Goal: Task Accomplishment & Management: Complete application form

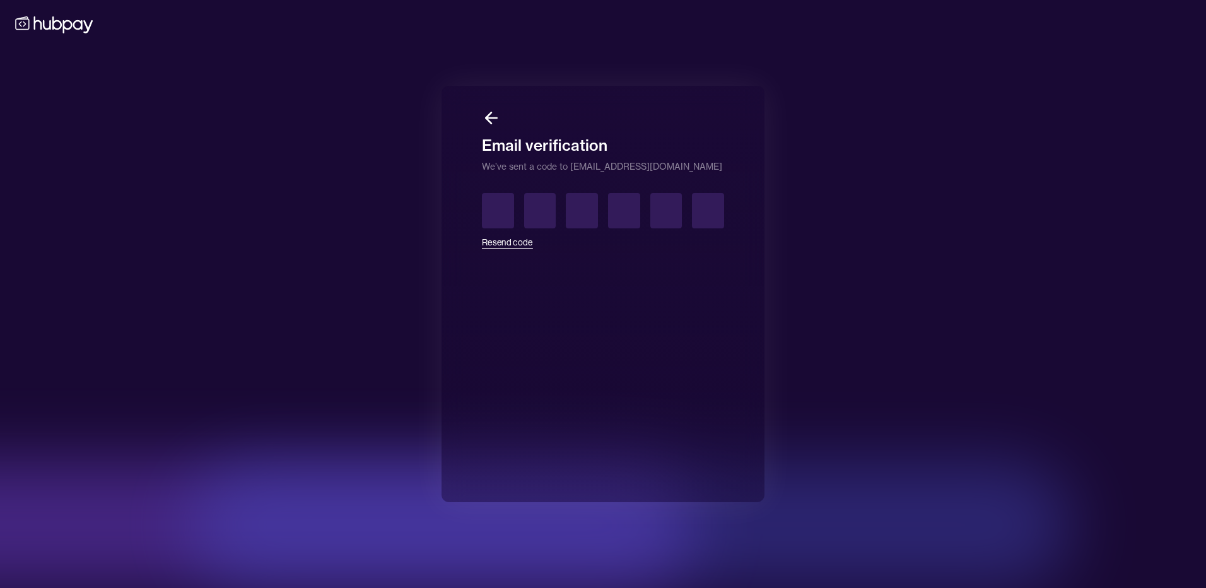
click at [510, 241] on button "Resend code" at bounding box center [507, 242] width 51 height 28
click at [486, 206] on input "text" at bounding box center [498, 210] width 32 height 35
type input "*"
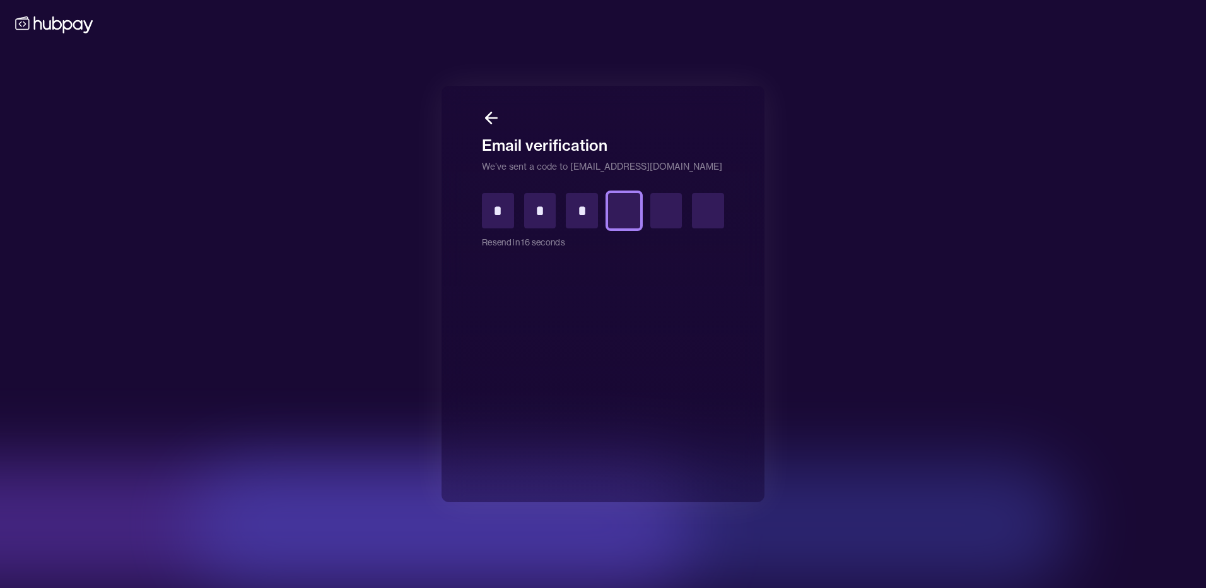
type input "*"
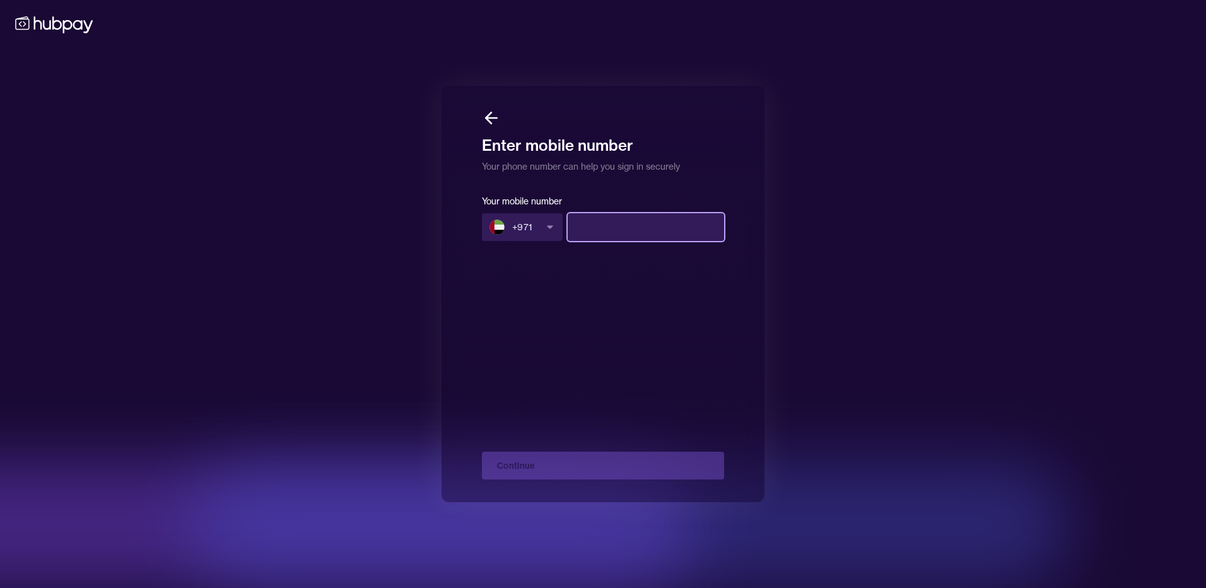
click at [629, 235] on input at bounding box center [645, 227] width 156 height 28
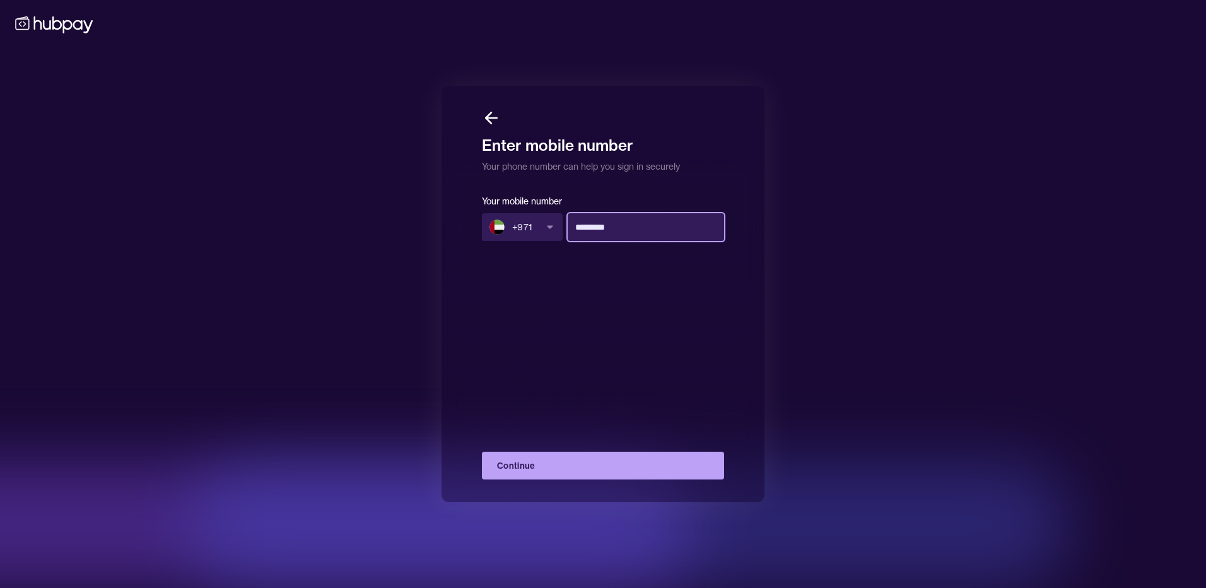
type input "*********"
click at [609, 457] on button "Continue" at bounding box center [603, 465] width 242 height 28
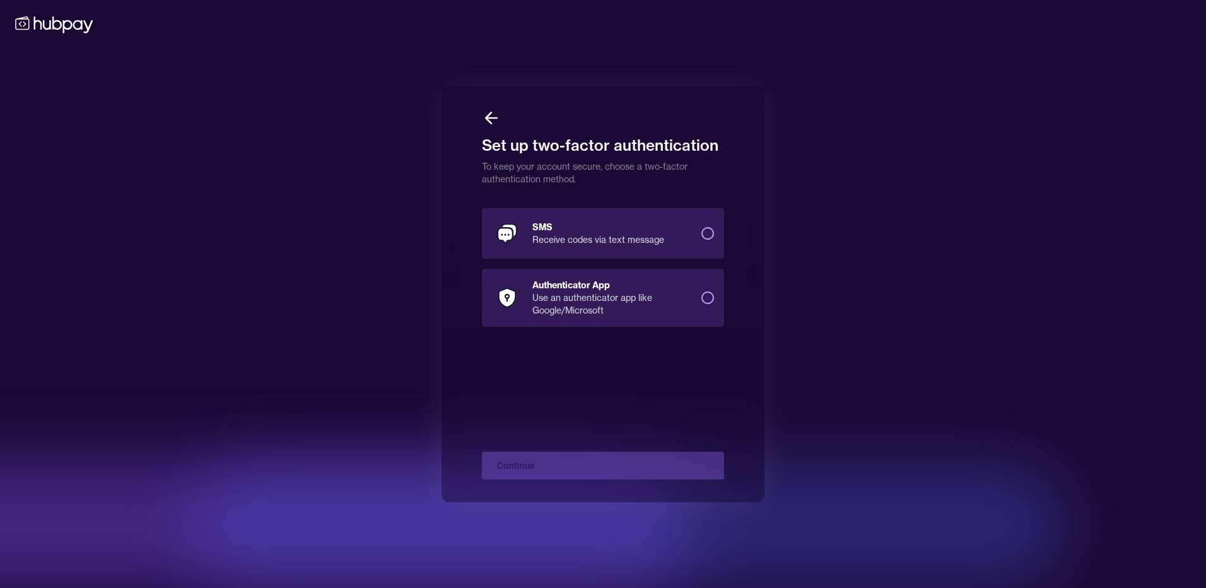
click at [668, 227] on div "SMS" at bounding box center [611, 227] width 159 height 13
click at [701, 227] on button "SMS Receive codes via text message" at bounding box center [707, 233] width 13 height 13
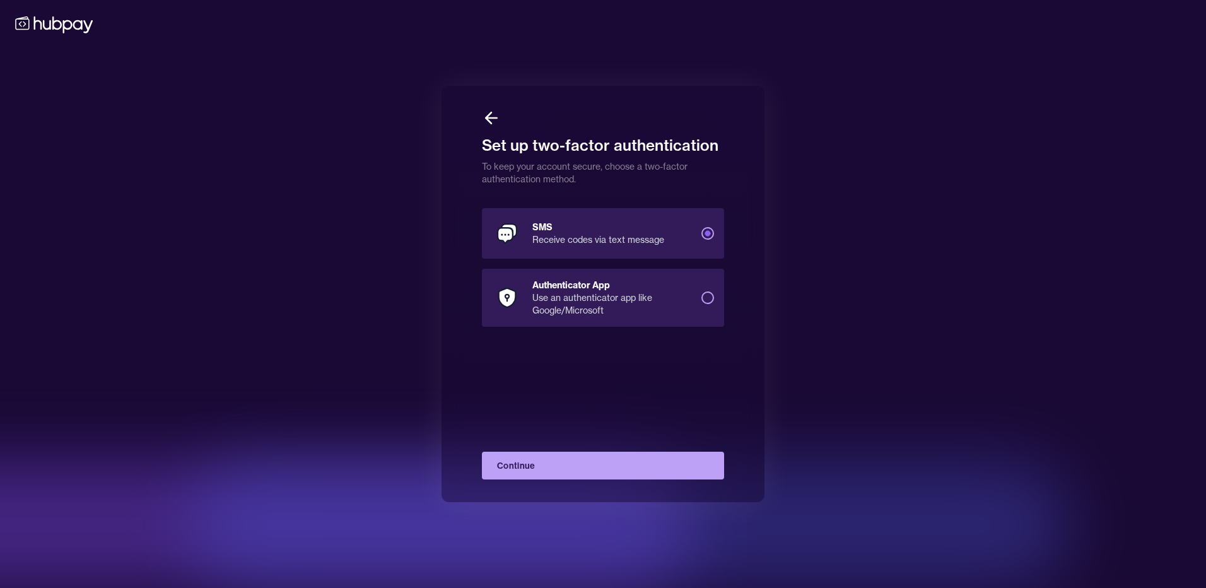
click at [637, 480] on div "Set up two-factor authentication To keep your account secure, choose a two-fact…" at bounding box center [602, 294] width 323 height 416
click at [636, 467] on button "Continue" at bounding box center [603, 465] width 242 height 28
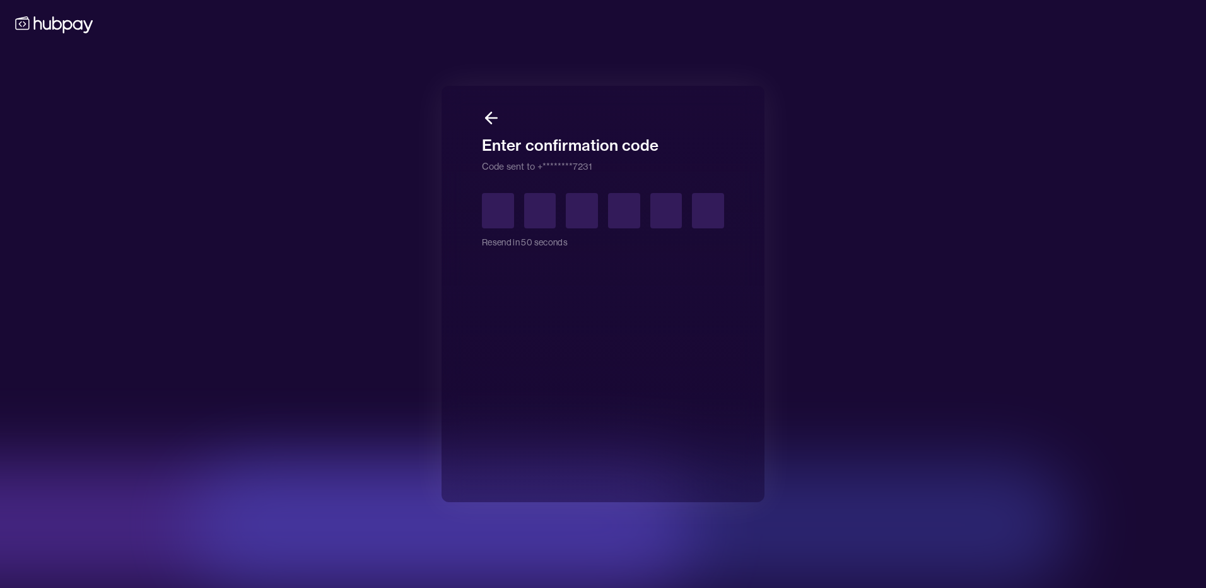
type input "*"
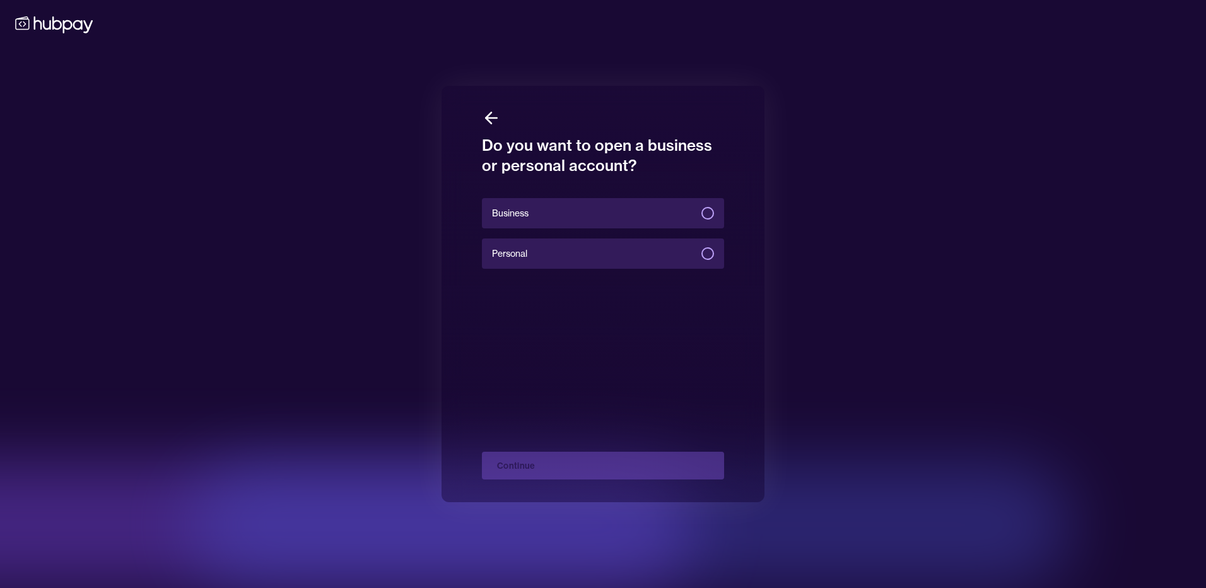
click at [634, 197] on div "Business Personal" at bounding box center [603, 233] width 242 height 76
click at [634, 210] on label "Business" at bounding box center [603, 213] width 242 height 30
click at [701, 210] on button "Business" at bounding box center [707, 213] width 13 height 13
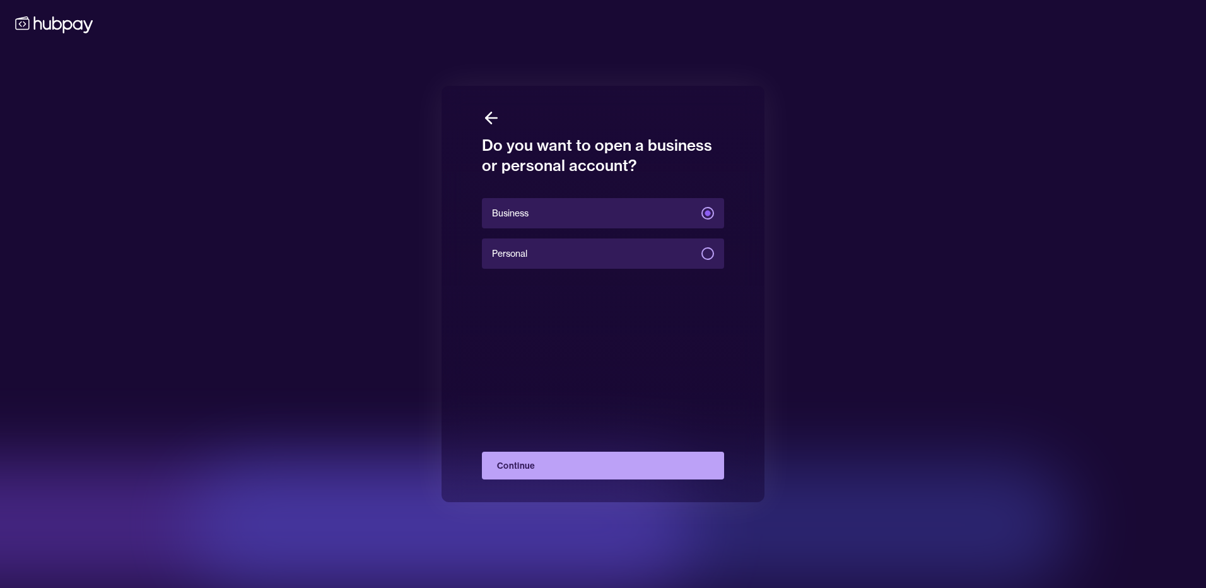
click at [617, 468] on button "Continue" at bounding box center [603, 465] width 242 height 28
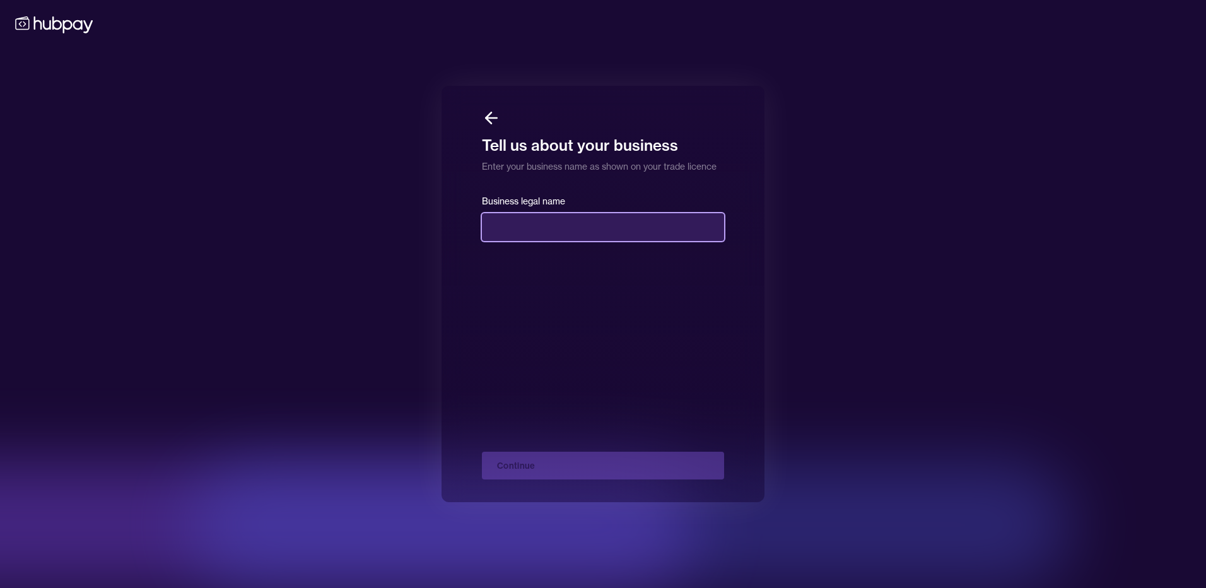
click at [561, 226] on input "text" at bounding box center [603, 227] width 242 height 28
paste input "**********"
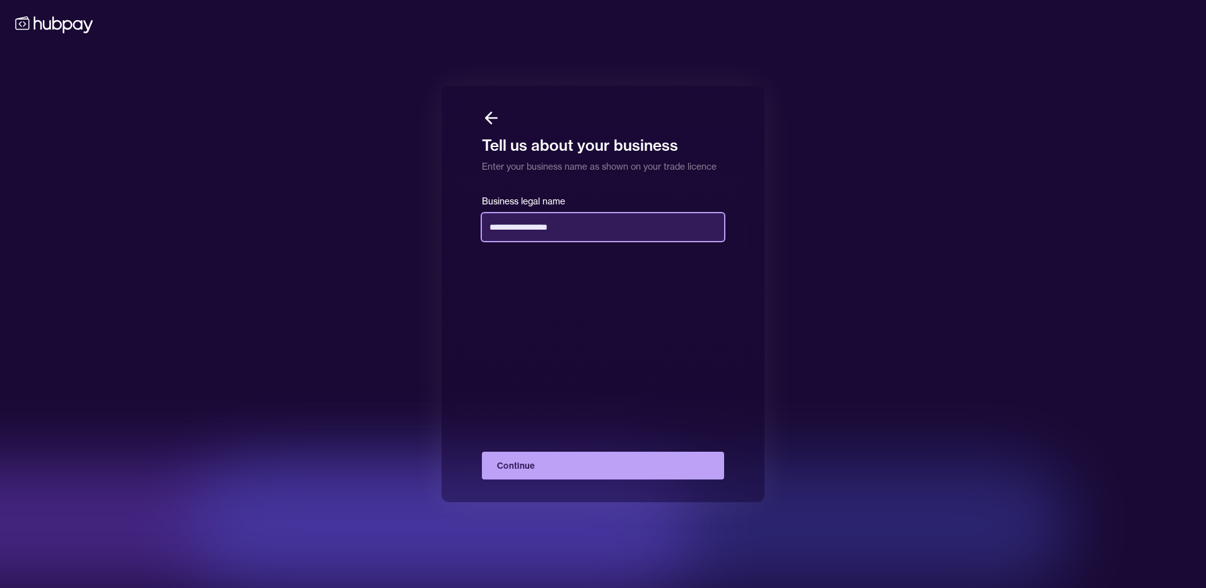
type input "**********"
click at [585, 462] on button "Continue" at bounding box center [603, 465] width 242 height 28
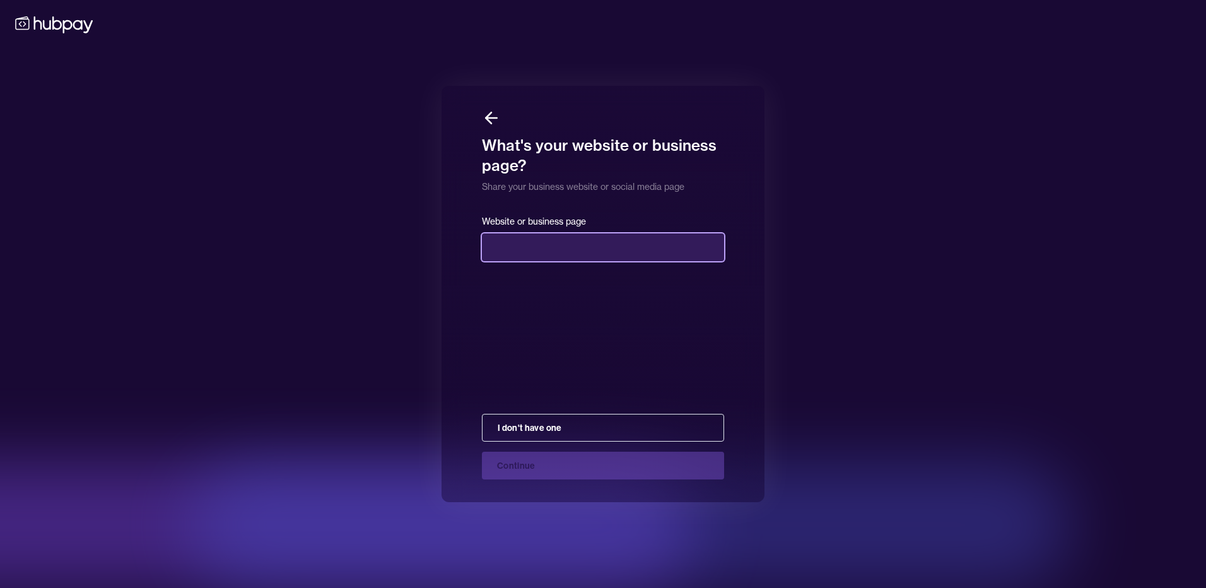
click at [551, 253] on input "text" at bounding box center [603, 247] width 242 height 28
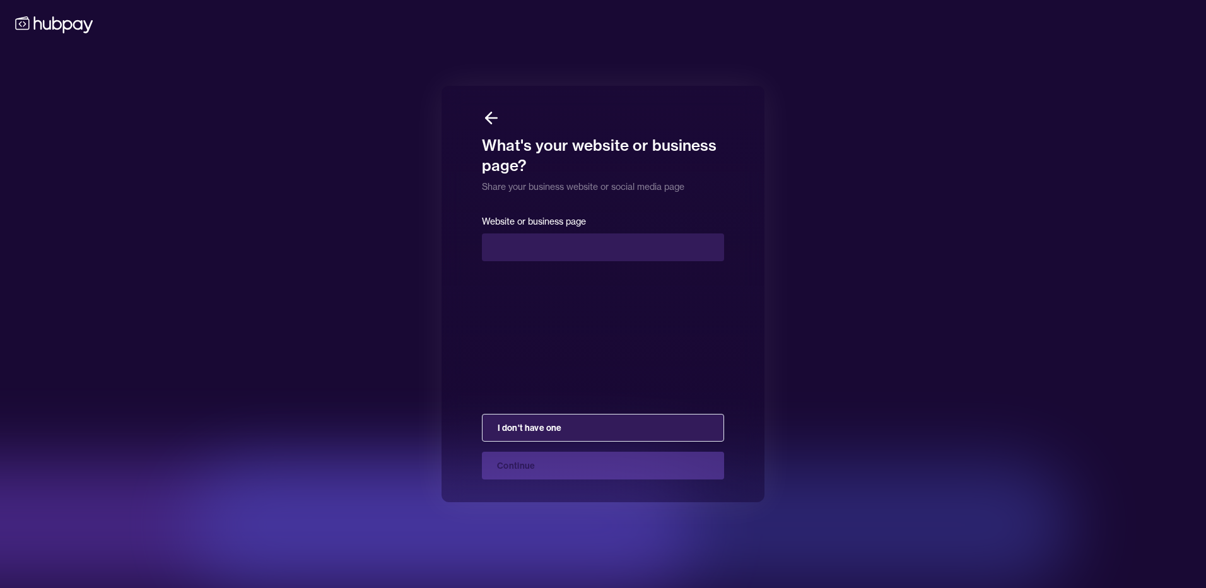
click at [571, 434] on button "I don't have one" at bounding box center [603, 428] width 242 height 28
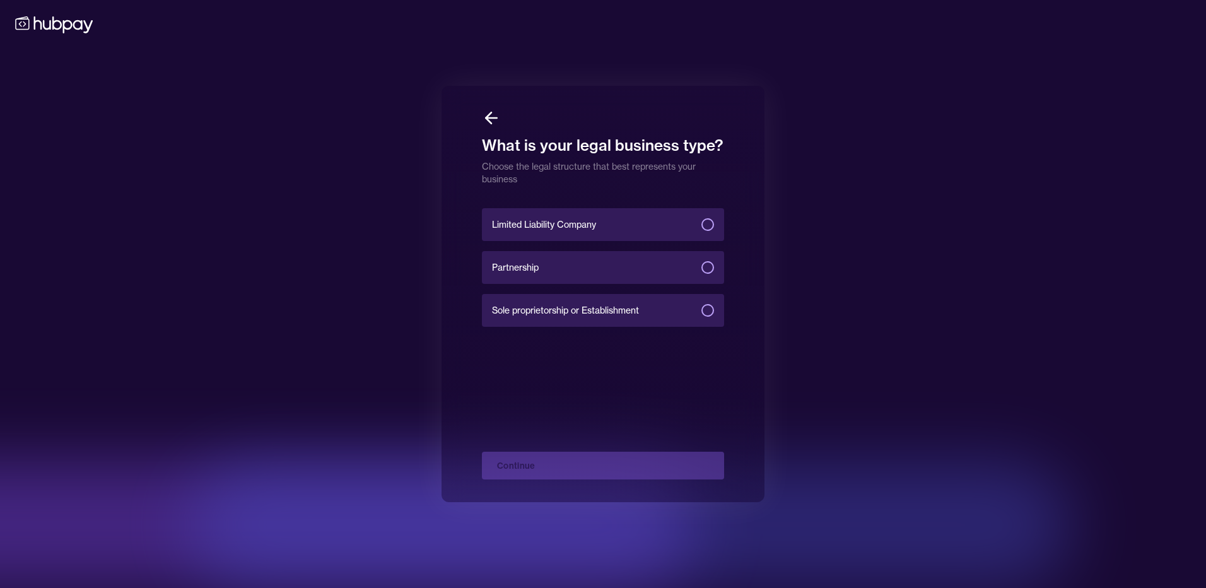
click at [572, 225] on span "Limited Liability Company" at bounding box center [544, 224] width 104 height 13
click at [701, 225] on button "Limited Liability Company" at bounding box center [707, 224] width 13 height 13
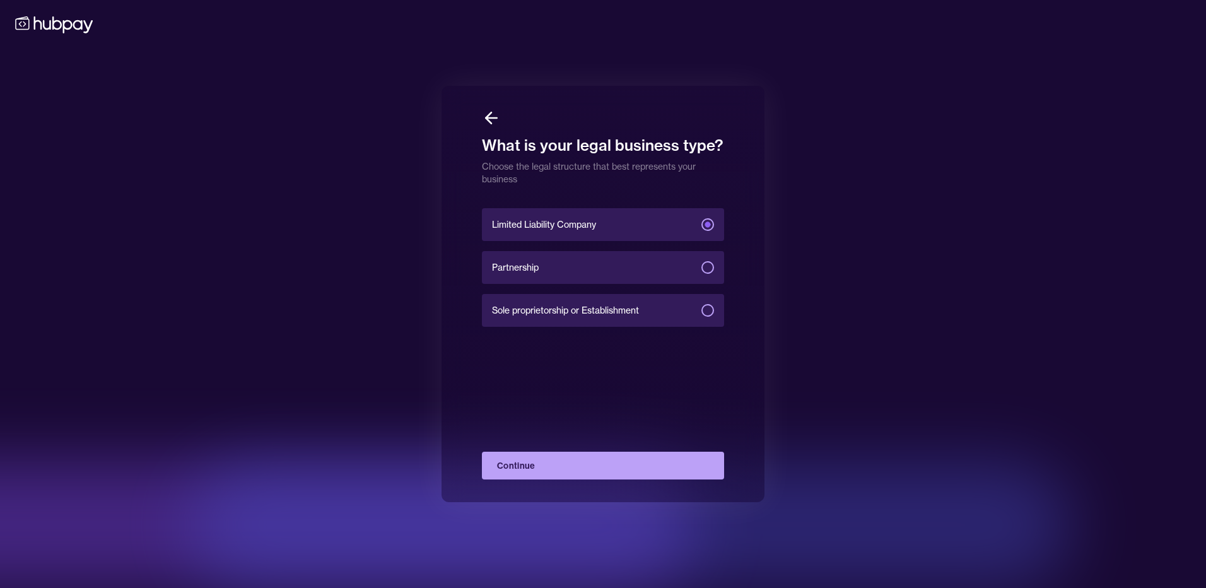
click at [583, 469] on button "Continue" at bounding box center [603, 465] width 242 height 28
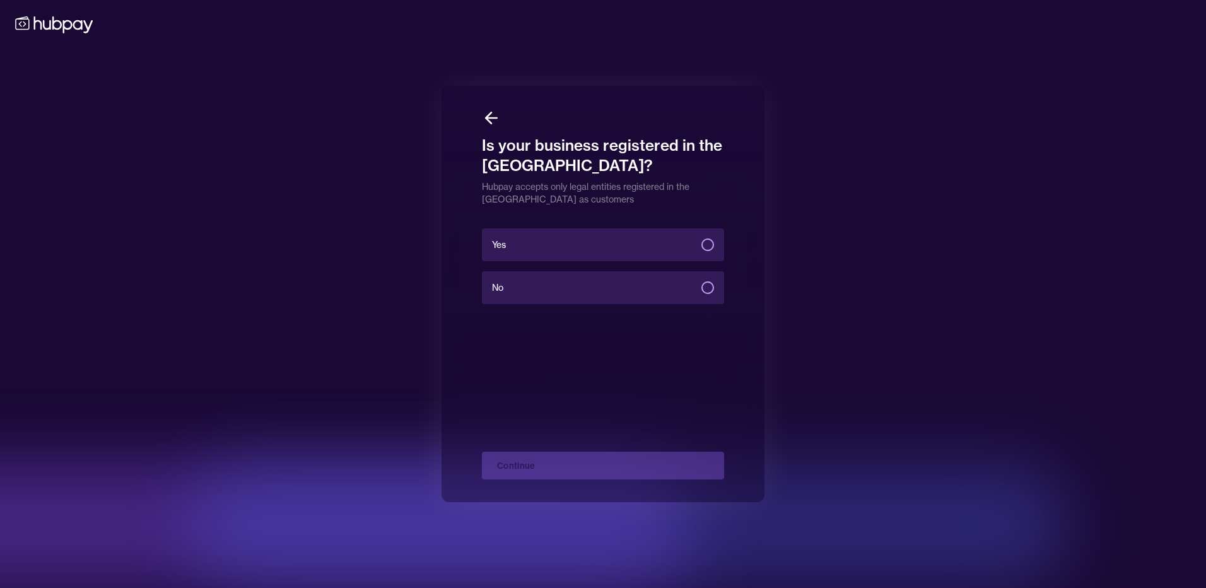
click at [578, 244] on label "Yes" at bounding box center [603, 244] width 242 height 33
click at [701, 244] on button "Yes" at bounding box center [707, 244] width 13 height 13
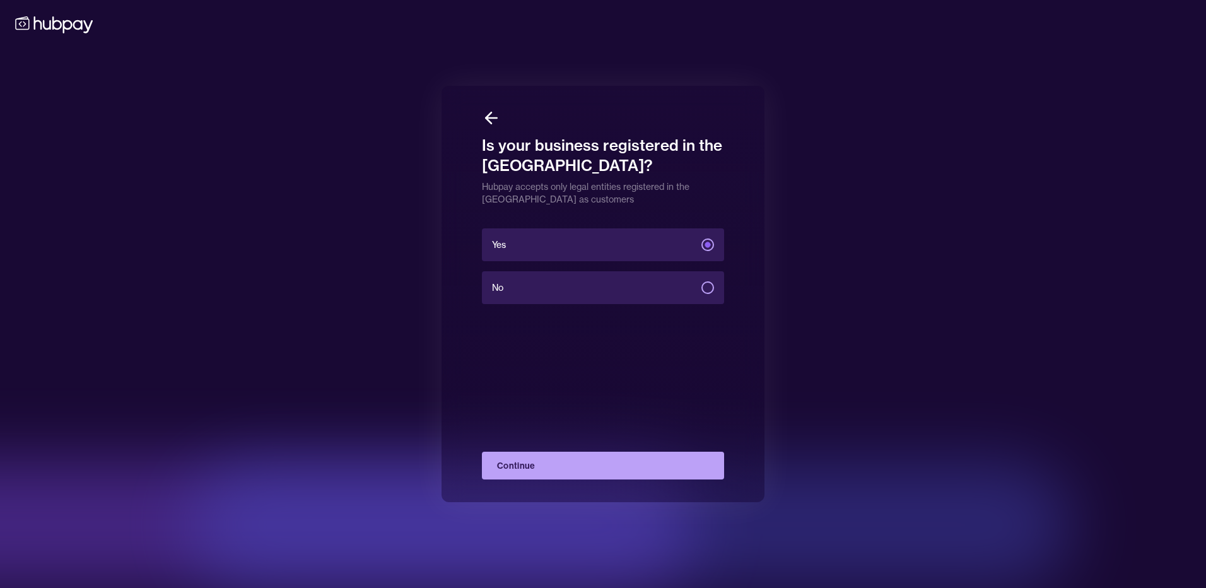
click at [619, 468] on button "Continue" at bounding box center [603, 465] width 242 height 28
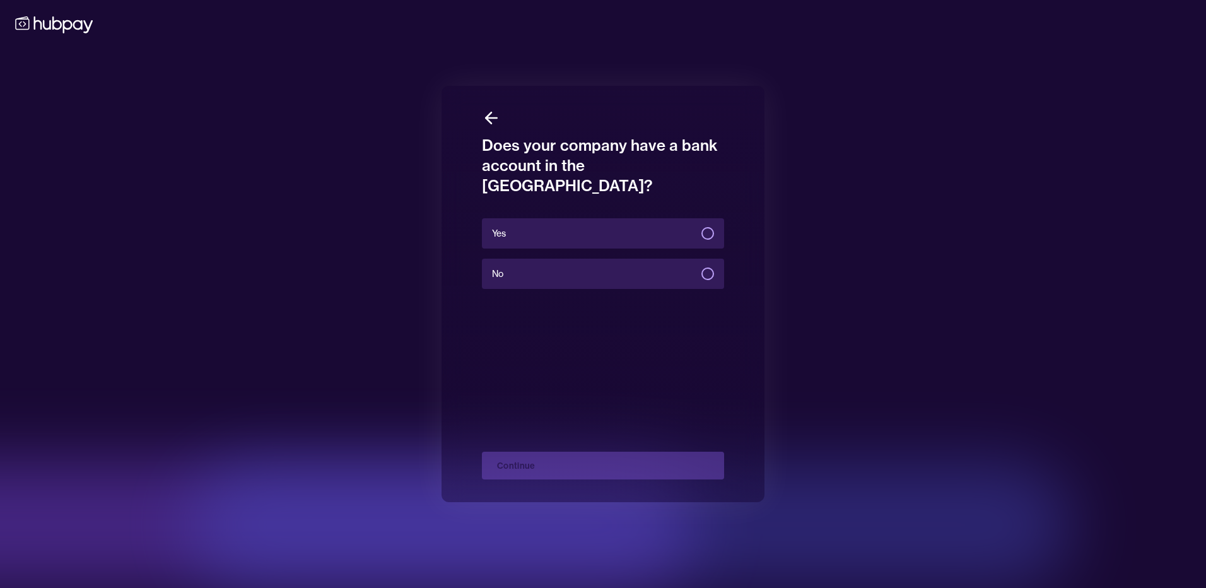
click at [610, 259] on label "No" at bounding box center [603, 274] width 242 height 30
click at [701, 267] on button "No" at bounding box center [707, 273] width 13 height 13
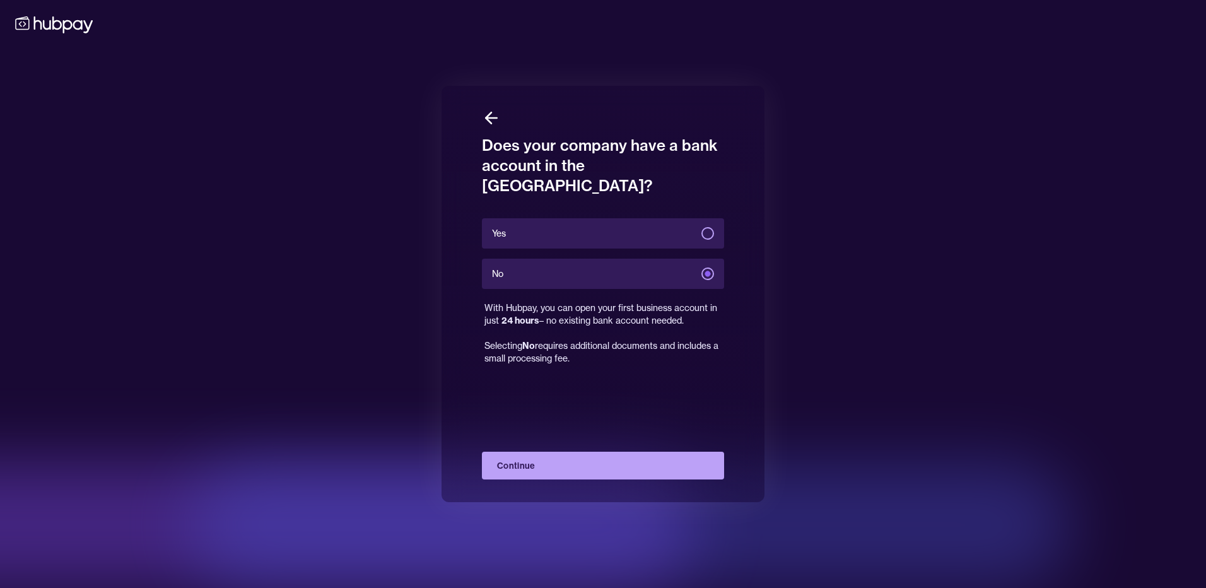
click at [584, 469] on button "Continue" at bounding box center [603, 465] width 242 height 28
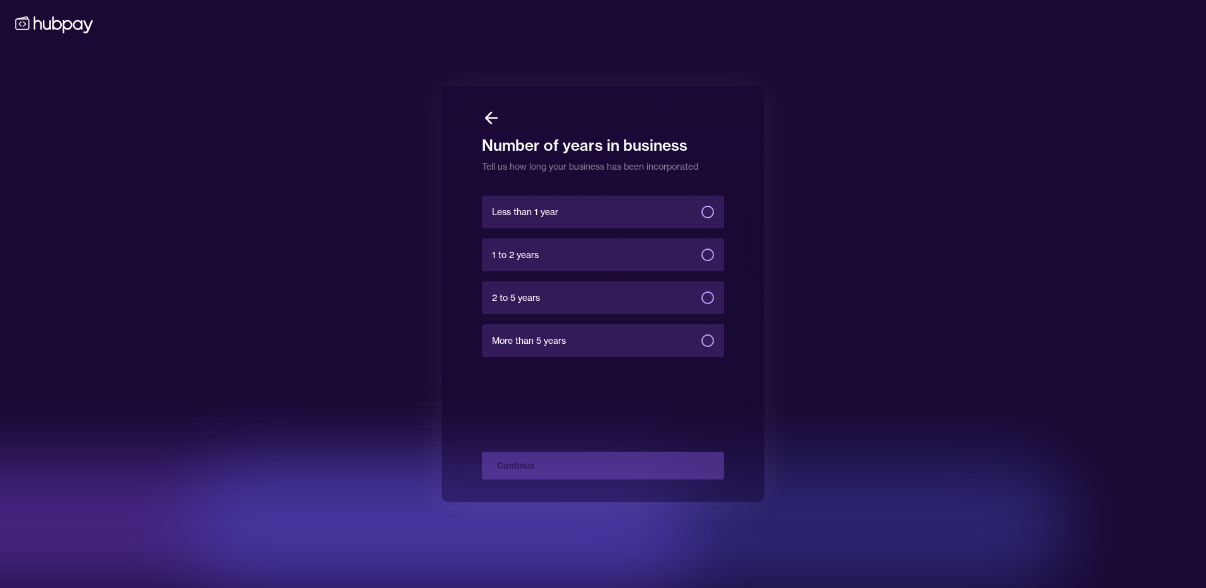
click at [578, 223] on label "Less than 1 year" at bounding box center [603, 211] width 242 height 33
click at [701, 218] on button "Less than 1 year" at bounding box center [707, 212] width 13 height 13
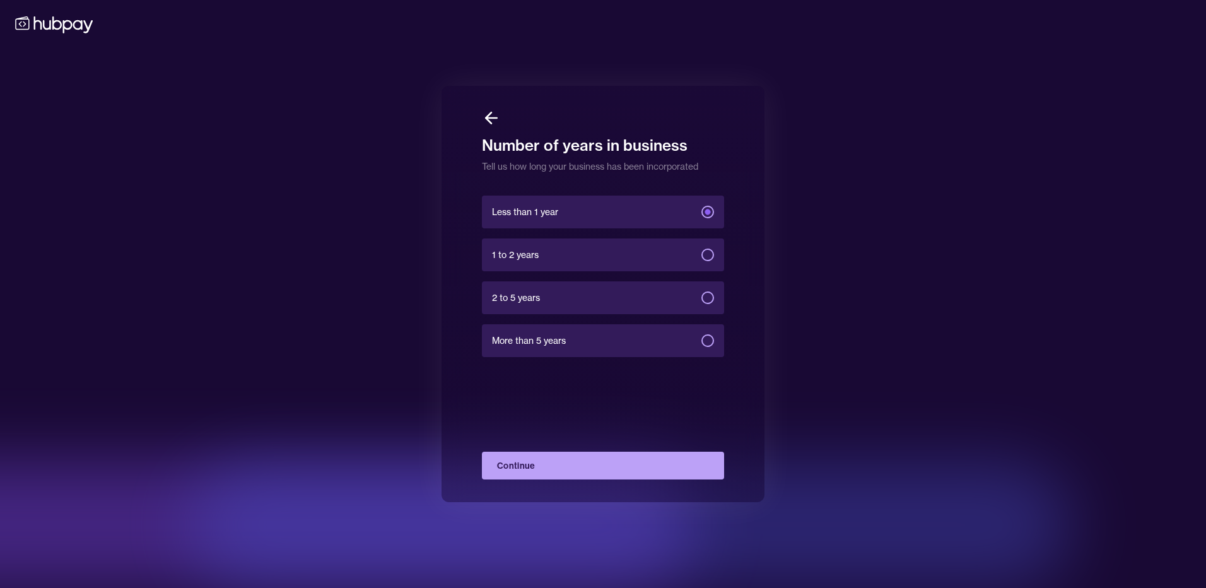
click at [612, 468] on button "Continue" at bounding box center [603, 465] width 242 height 28
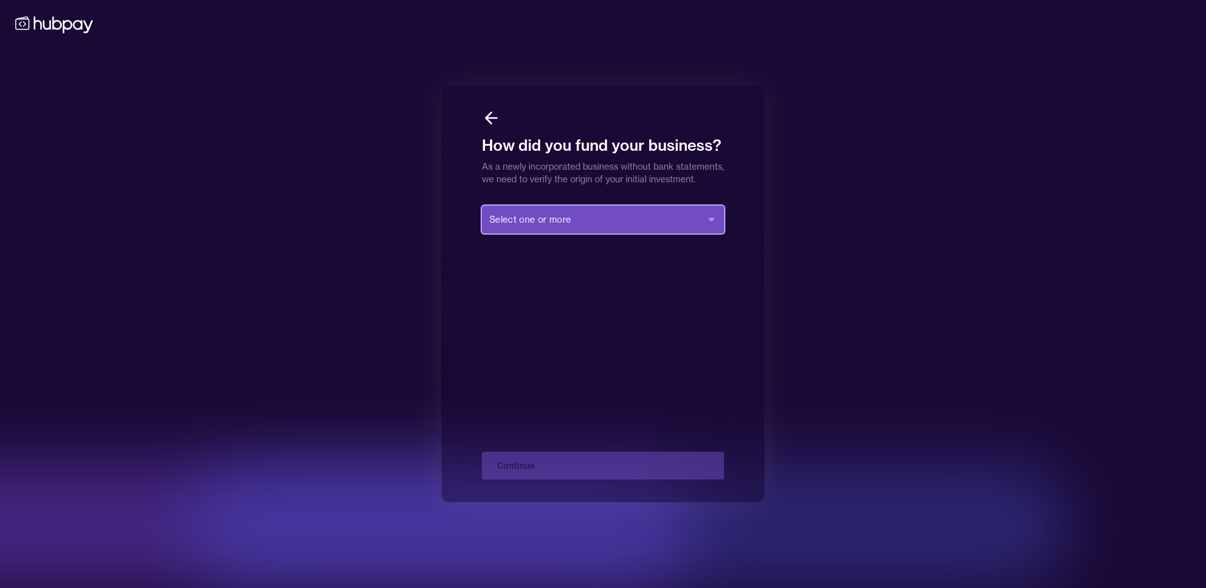
click at [619, 233] on button "Select one or more" at bounding box center [603, 220] width 242 height 28
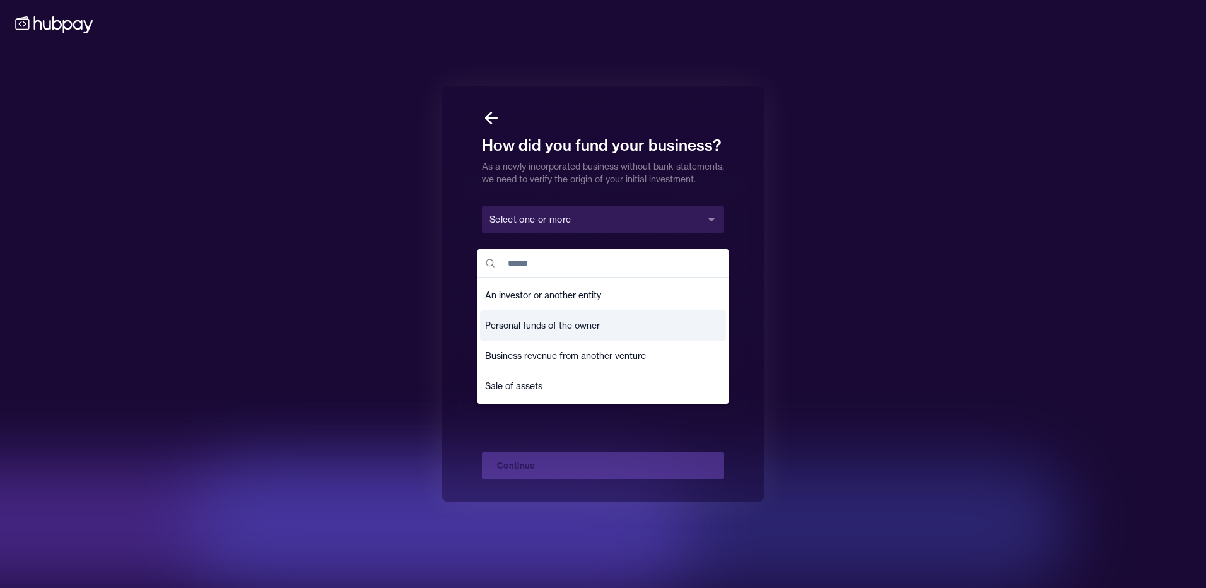
click at [590, 322] on span "Personal funds of the owner" at bounding box center [542, 325] width 115 height 13
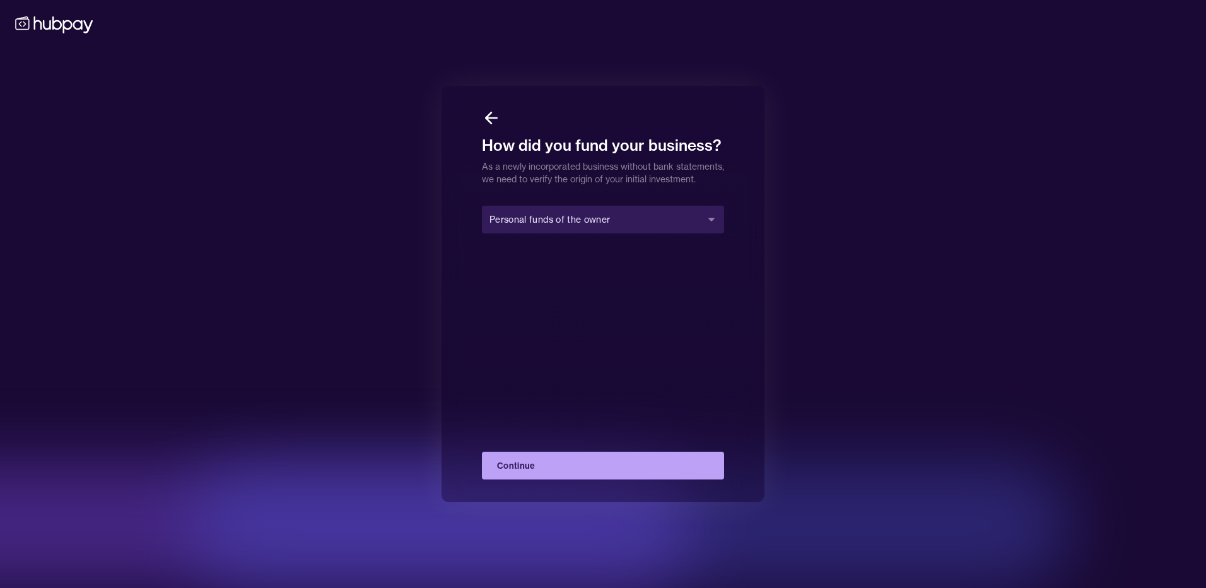
click at [610, 460] on button "Continue" at bounding box center [603, 465] width 242 height 28
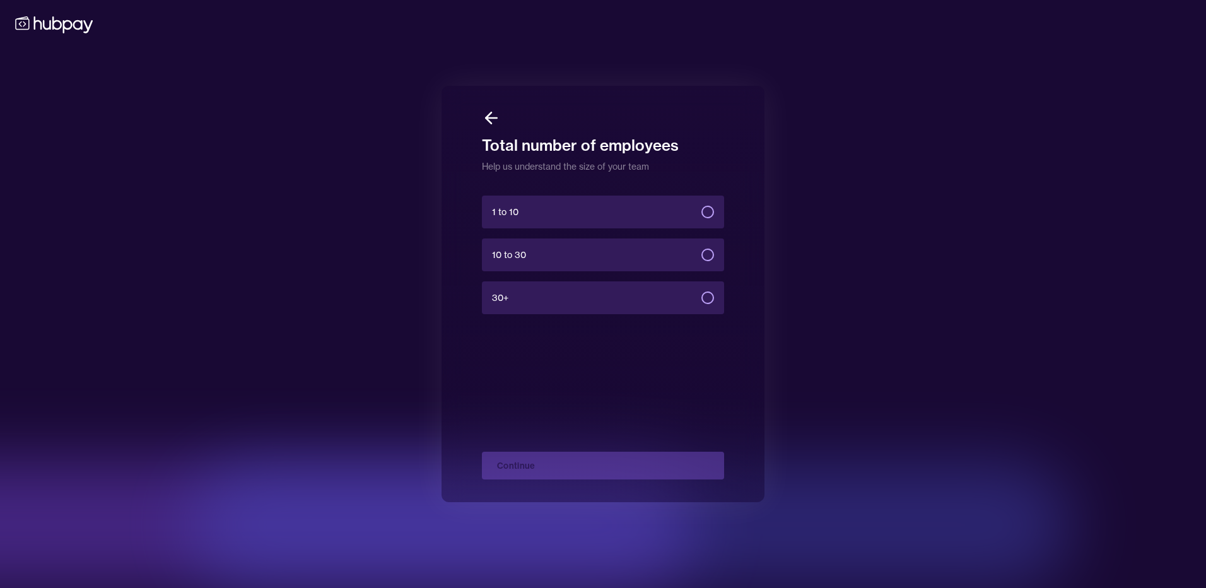
click at [581, 219] on label "1 to 10" at bounding box center [603, 211] width 242 height 33
click at [701, 218] on button "1 to 10" at bounding box center [707, 212] width 13 height 13
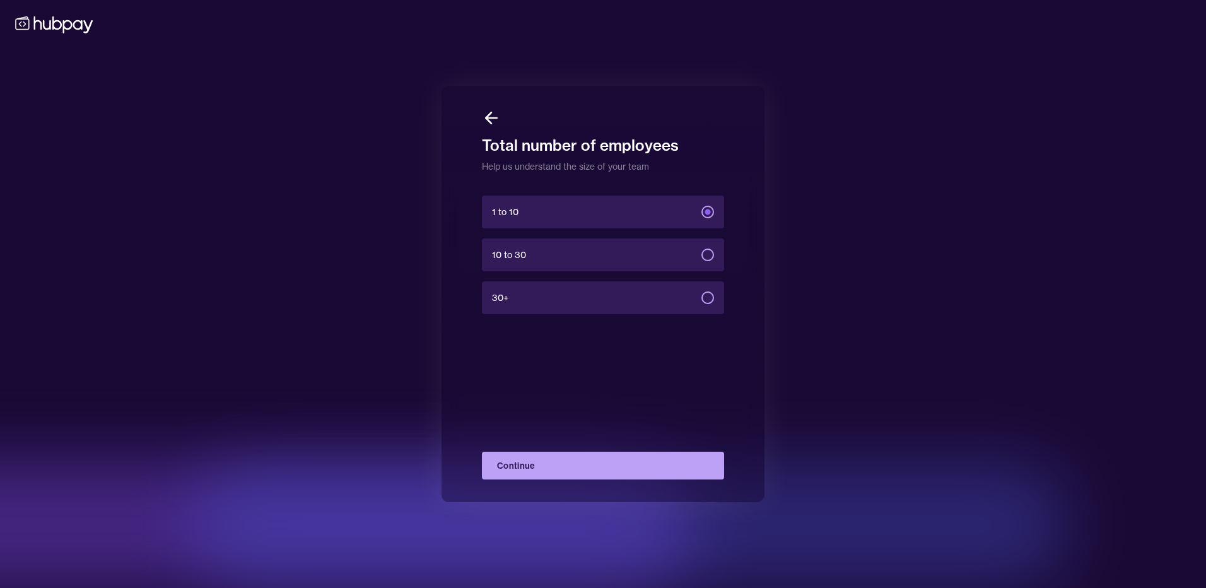
click at [641, 467] on button "Continue" at bounding box center [603, 465] width 242 height 28
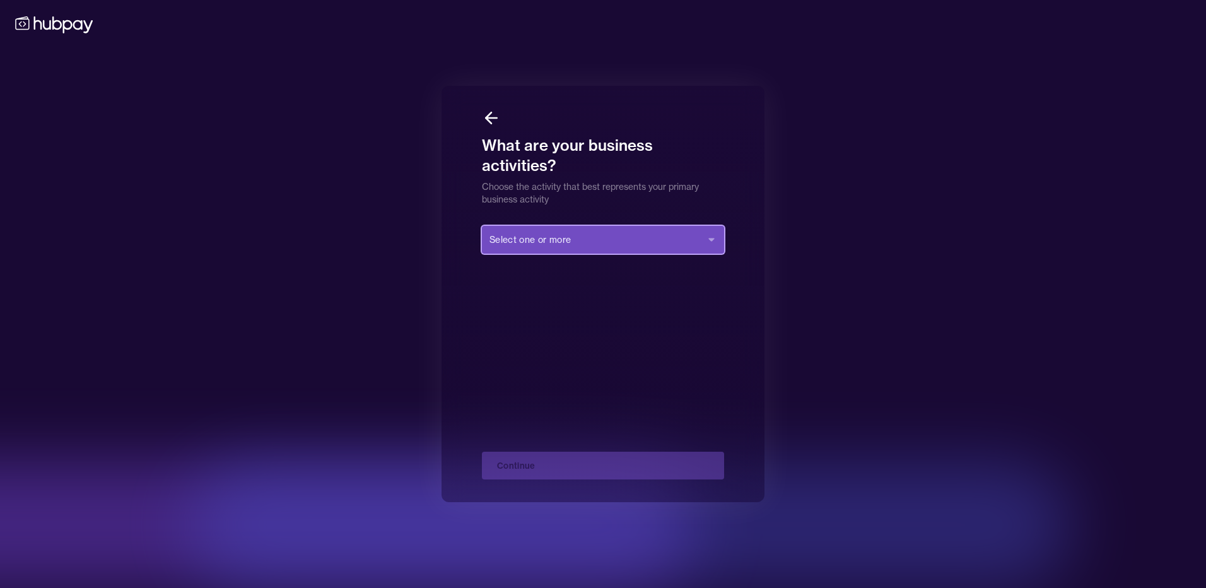
click at [593, 241] on button "Select one or more" at bounding box center [603, 240] width 242 height 28
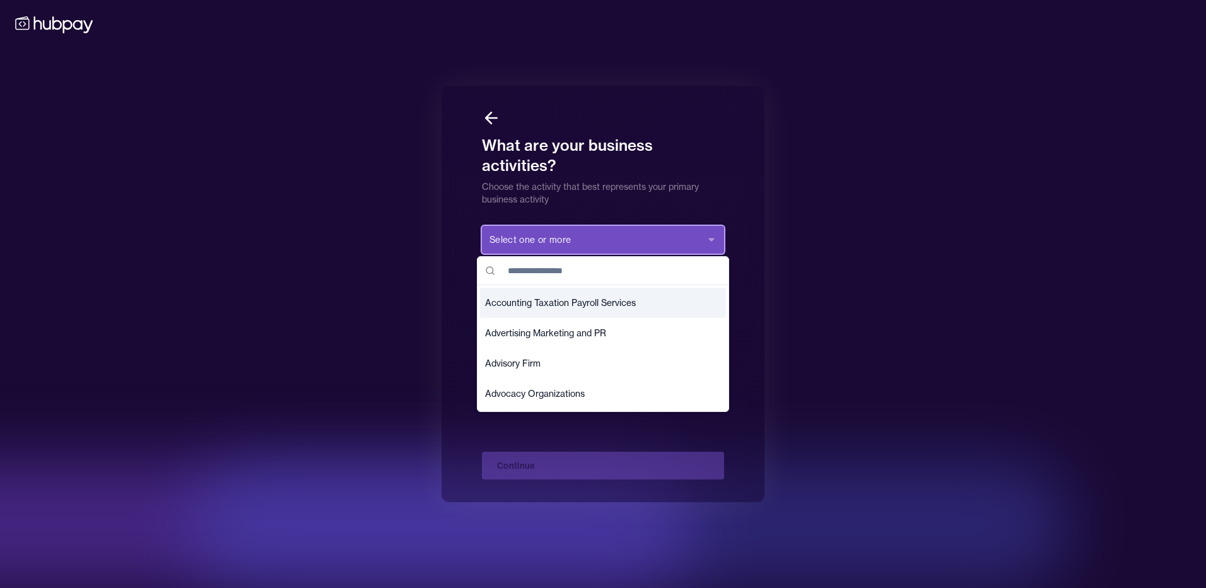
click at [588, 240] on button "Select one or more" at bounding box center [603, 240] width 242 height 28
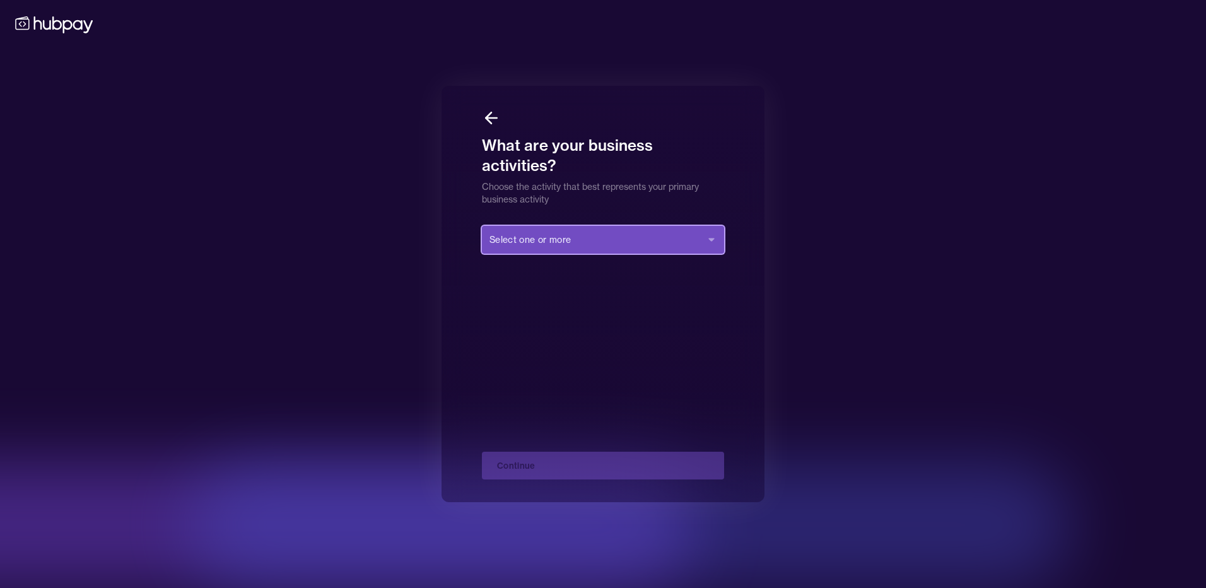
click at [608, 232] on button "Select one or more" at bounding box center [603, 240] width 242 height 28
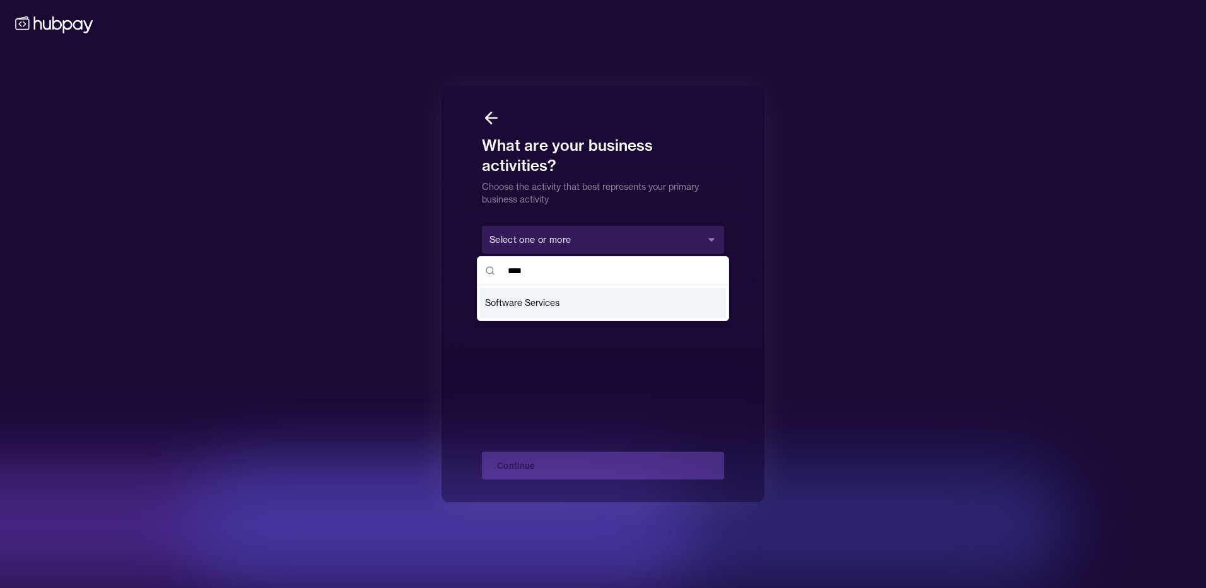
type input "****"
click at [566, 296] on div "Software Services" at bounding box center [603, 303] width 246 height 30
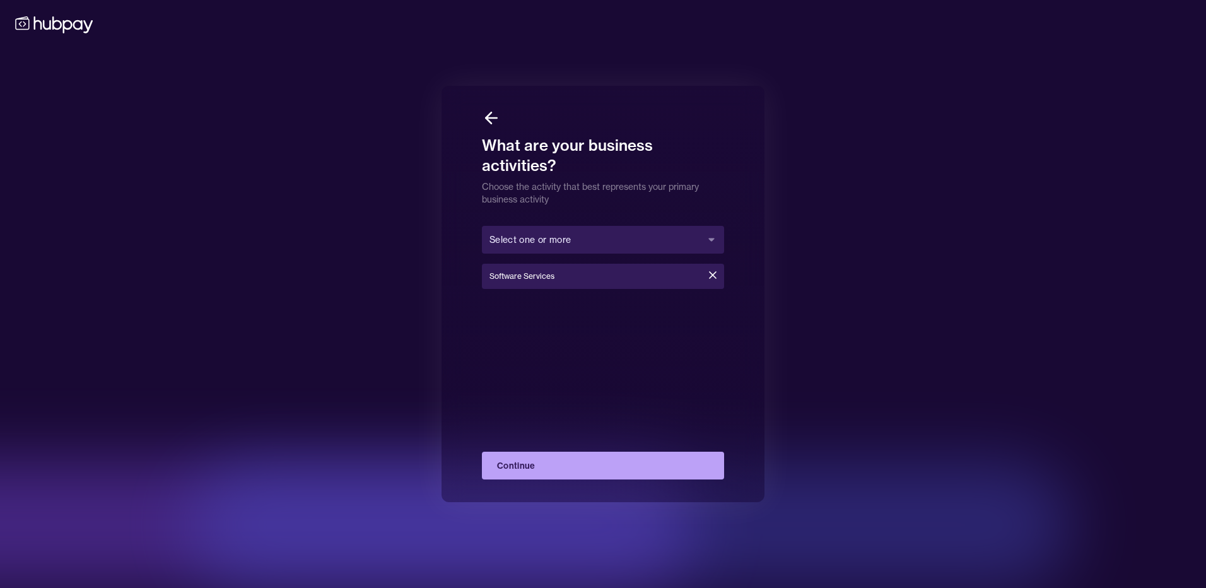
click at [600, 470] on button "Continue" at bounding box center [603, 465] width 242 height 28
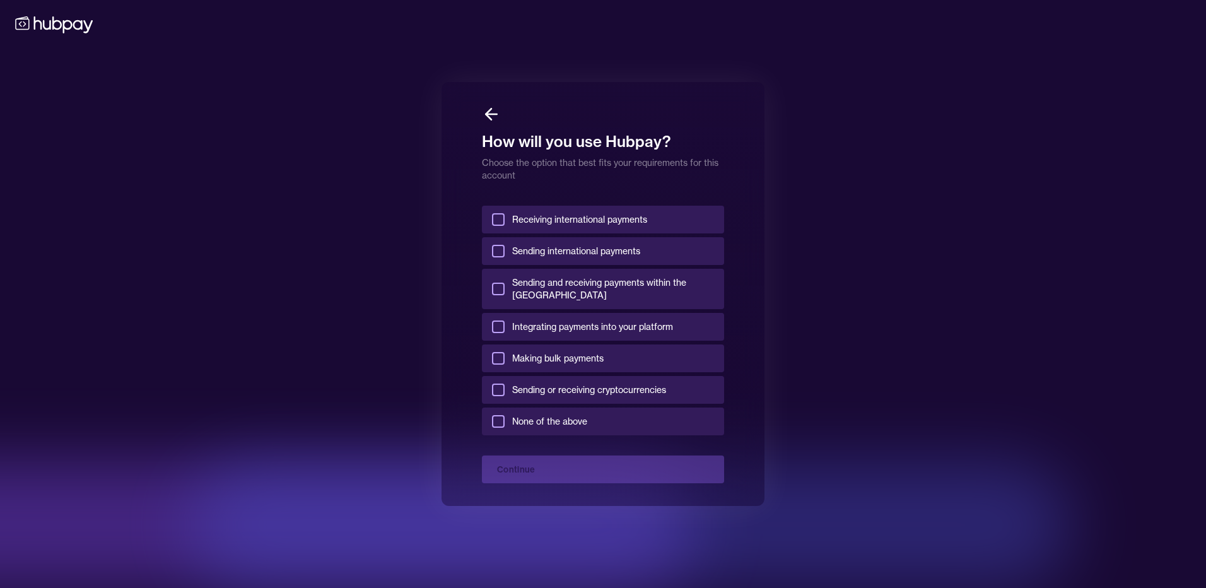
click at [538, 219] on span "Receiving international payments" at bounding box center [579, 219] width 135 height 13
click at [504, 219] on button "Receiving international payments" at bounding box center [498, 219] width 13 height 13
click at [540, 255] on span "Sending international payments" at bounding box center [576, 251] width 128 height 13
click at [504, 255] on button "Sending international payments" at bounding box center [498, 251] width 13 height 13
click at [600, 279] on label "Sending and receiving payments within the [GEOGRAPHIC_DATA]" at bounding box center [603, 289] width 242 height 40
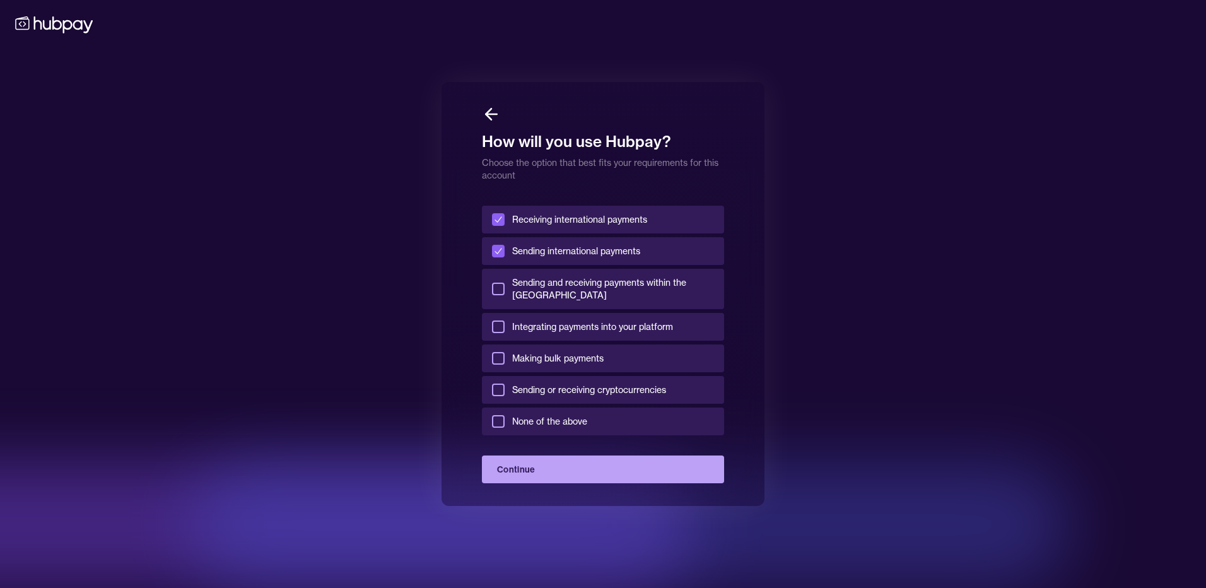
click at [504, 282] on button "Sending and receiving payments within the [GEOGRAPHIC_DATA]" at bounding box center [498, 288] width 13 height 13
click at [634, 465] on button "Continue" at bounding box center [603, 469] width 242 height 28
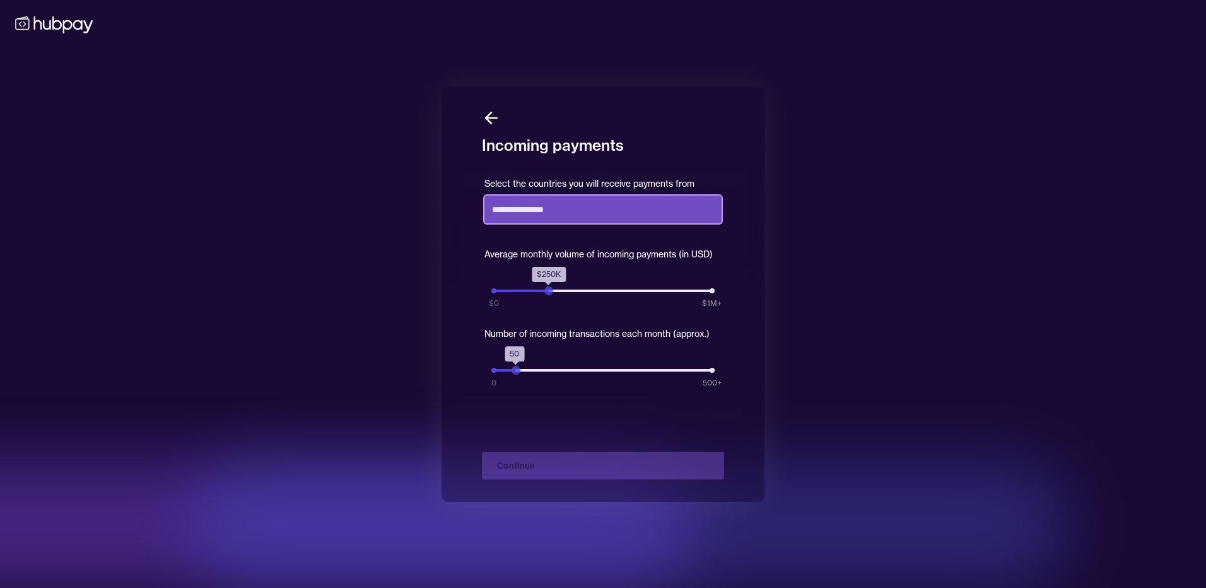
click at [550, 222] on div at bounding box center [602, 207] width 237 height 35
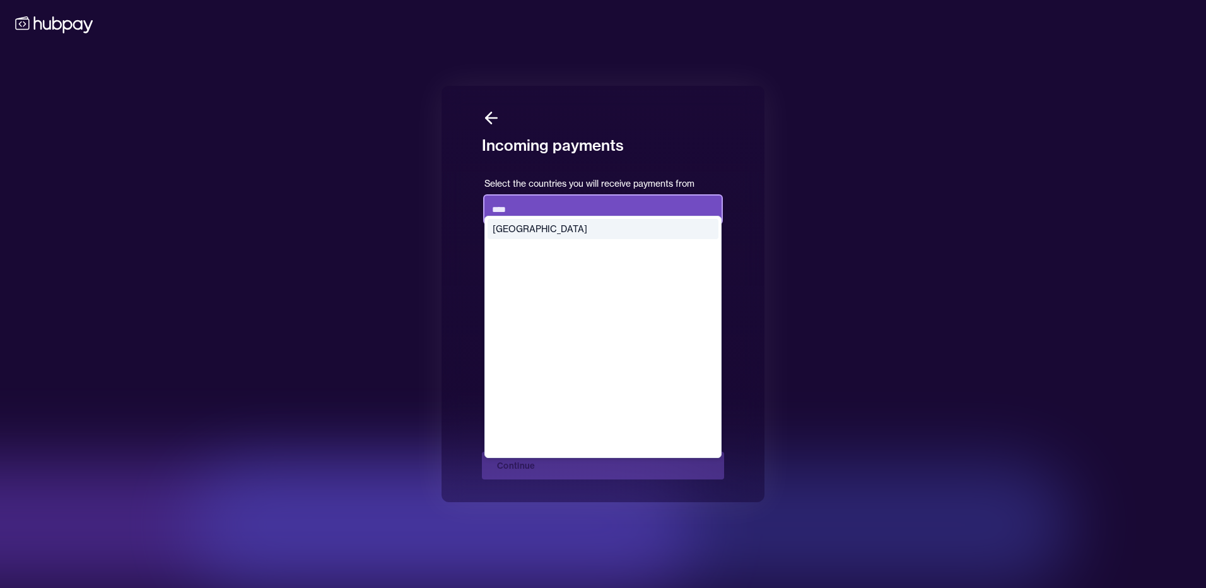
click at [550, 222] on div "[GEOGRAPHIC_DATA]" at bounding box center [602, 229] width 231 height 20
type input "****"
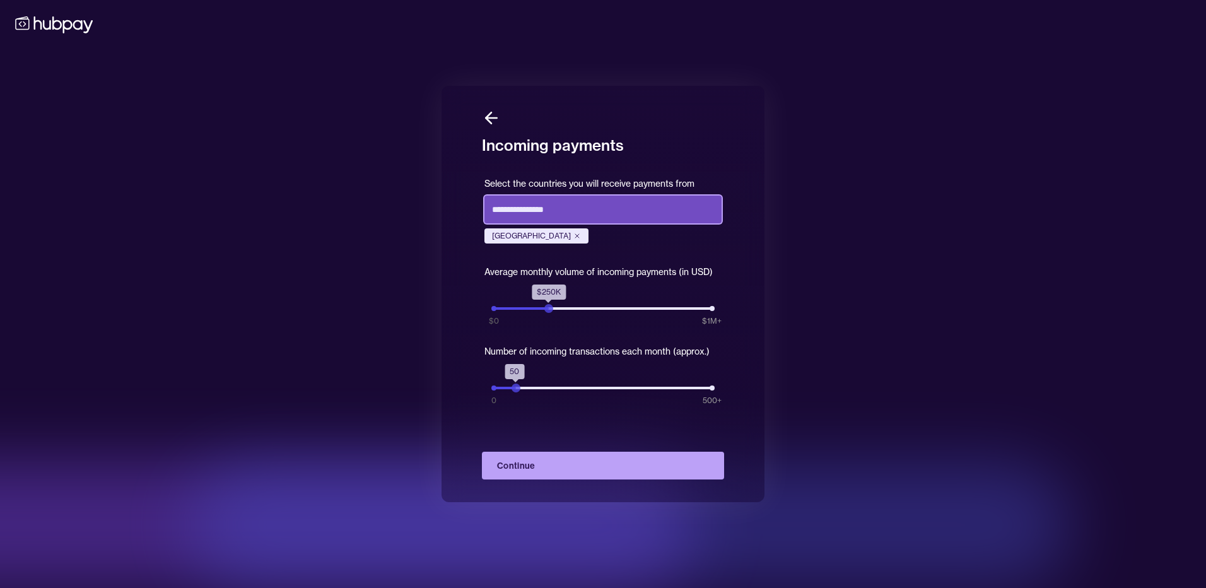
click at [591, 205] on input "text" at bounding box center [602, 209] width 237 height 28
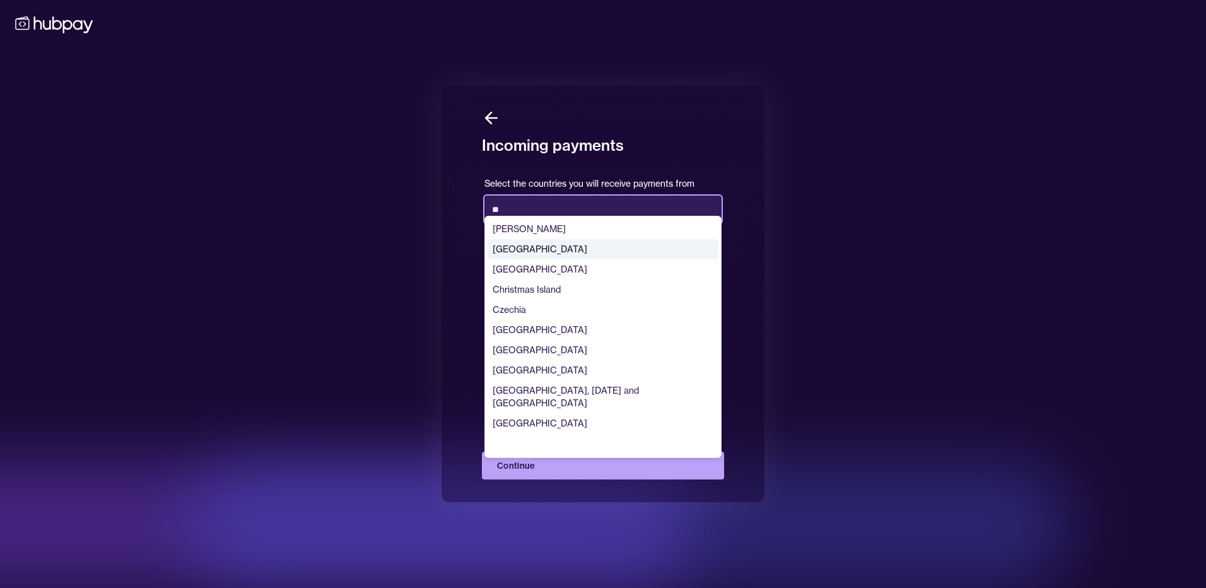
click at [571, 249] on div "[GEOGRAPHIC_DATA]" at bounding box center [602, 249] width 231 height 20
type input "**"
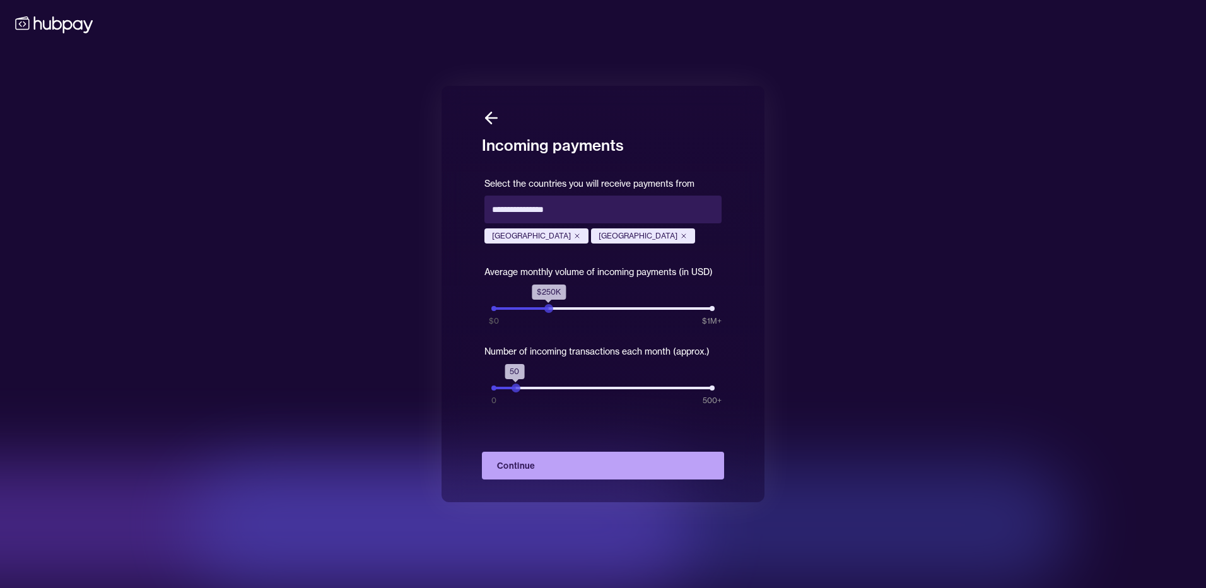
click at [593, 467] on button "Continue" at bounding box center [603, 465] width 242 height 28
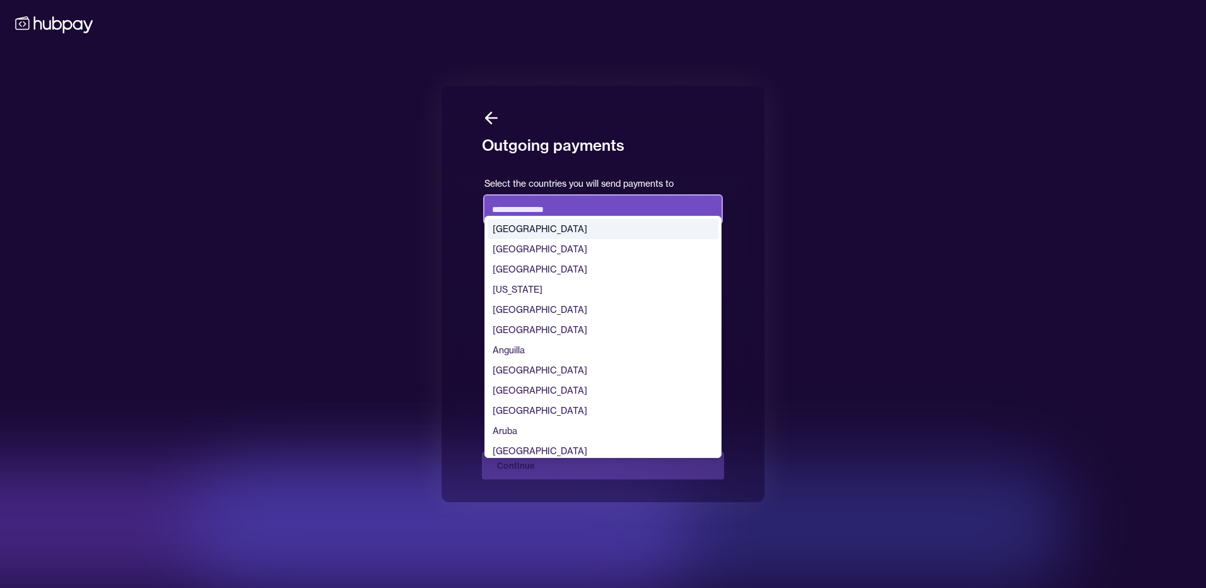
click at [535, 212] on input "text" at bounding box center [602, 209] width 237 height 28
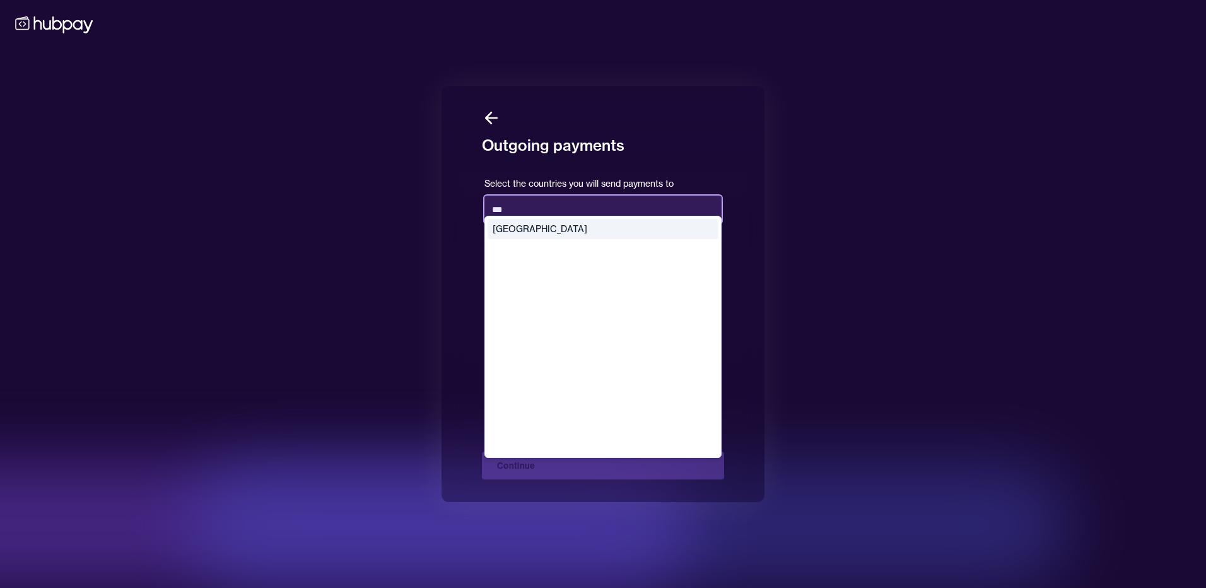
click at [533, 235] on div "[GEOGRAPHIC_DATA]" at bounding box center [602, 229] width 231 height 20
type input "***"
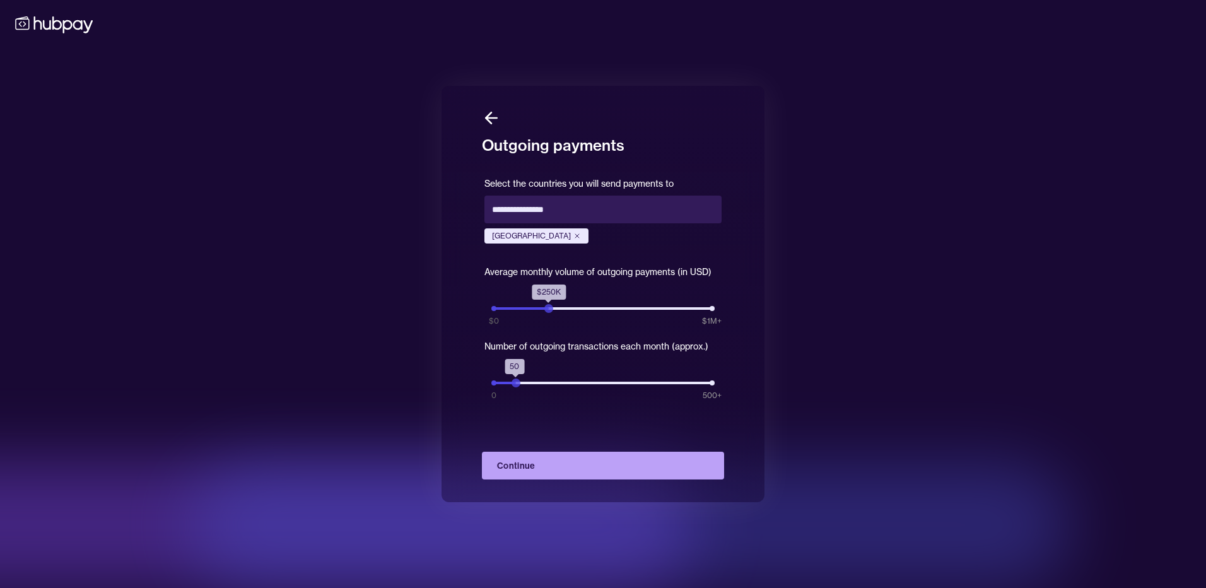
click at [353, 258] on div "Outgoing payments Select the countries you will send payments to Mexico Average…" at bounding box center [603, 294] width 1206 height 588
click at [573, 475] on button "Continue" at bounding box center [603, 465] width 242 height 28
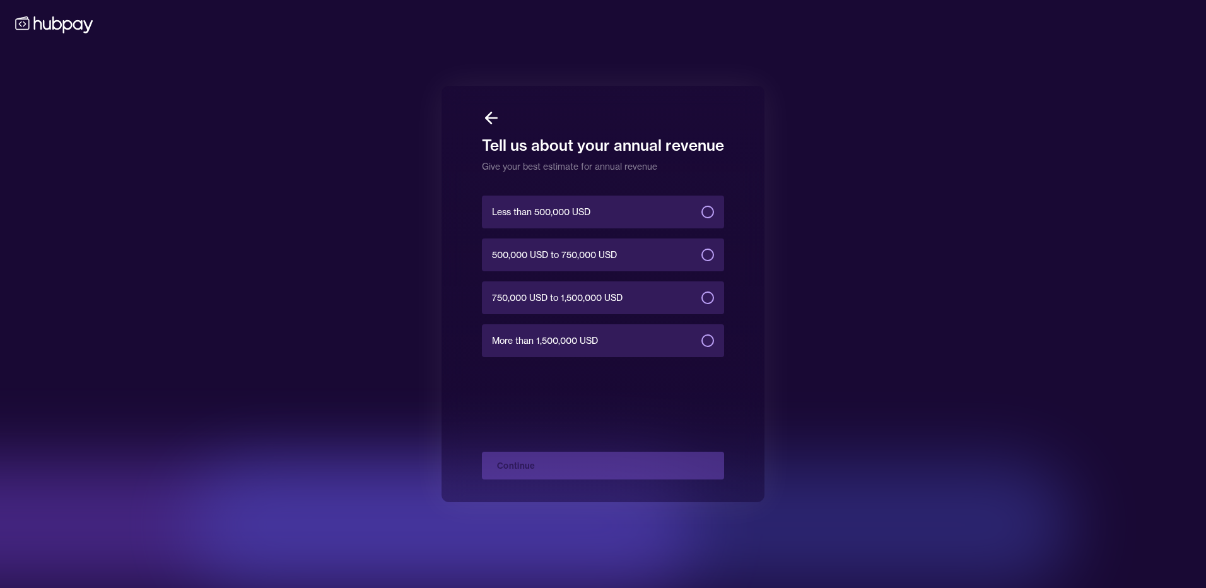
click at [570, 212] on span "Less than 500,000 USD" at bounding box center [541, 212] width 98 height 13
click at [701, 212] on button "Less than 500,000 USD" at bounding box center [707, 212] width 13 height 13
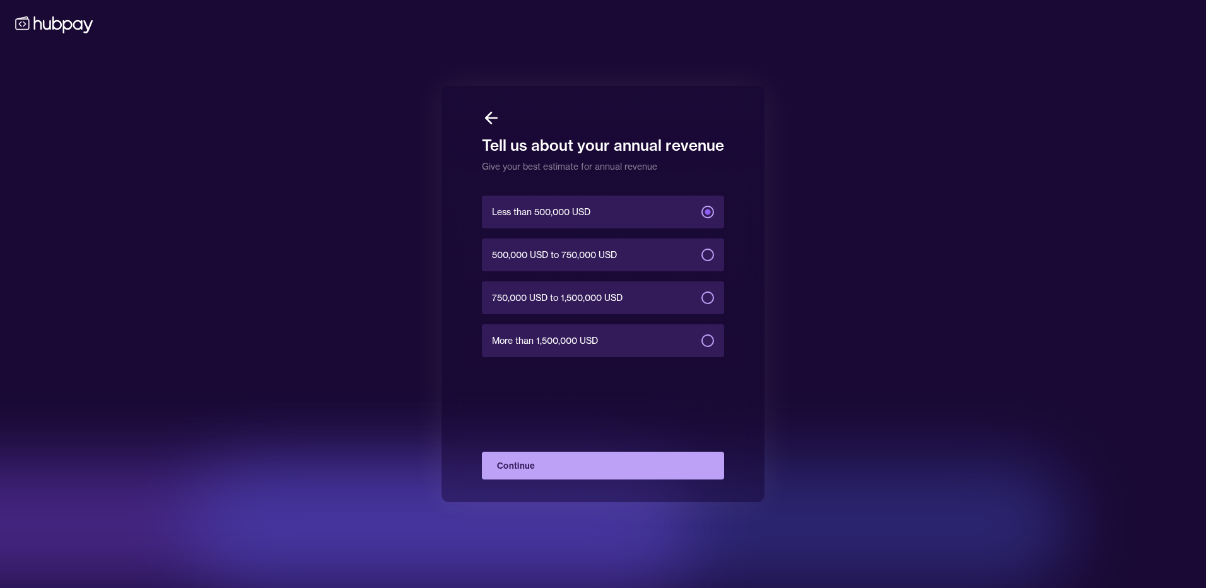
click at [644, 467] on button "Continue" at bounding box center [603, 465] width 242 height 28
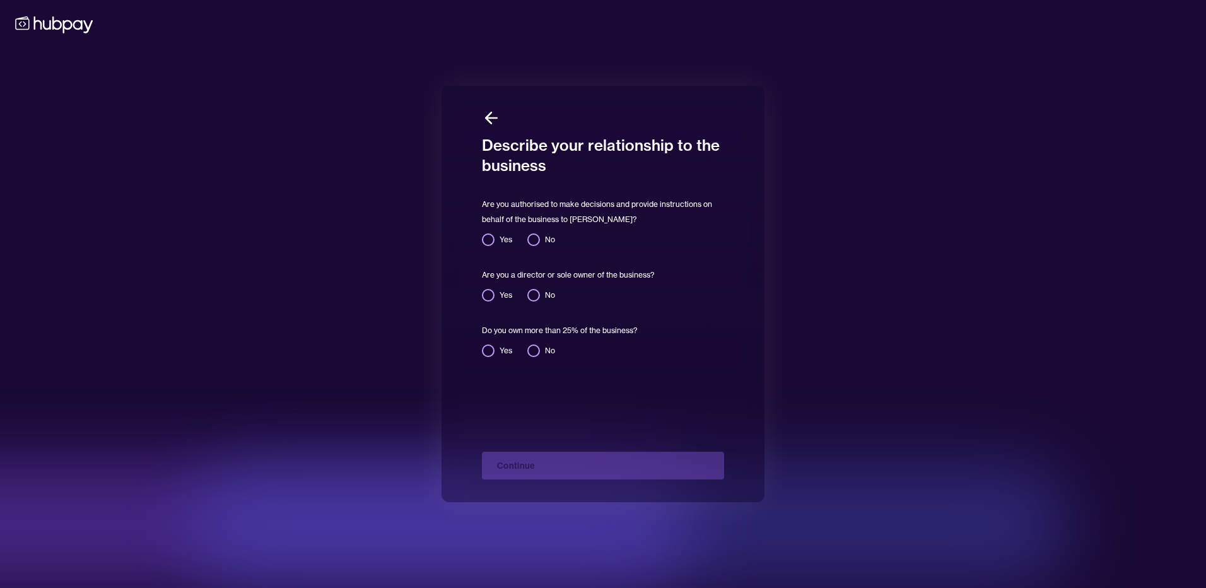
click at [492, 238] on button "Yes" at bounding box center [488, 239] width 13 height 13
click at [491, 300] on button "Yes" at bounding box center [488, 295] width 13 height 13
click at [492, 352] on button "Yes" at bounding box center [488, 350] width 13 height 13
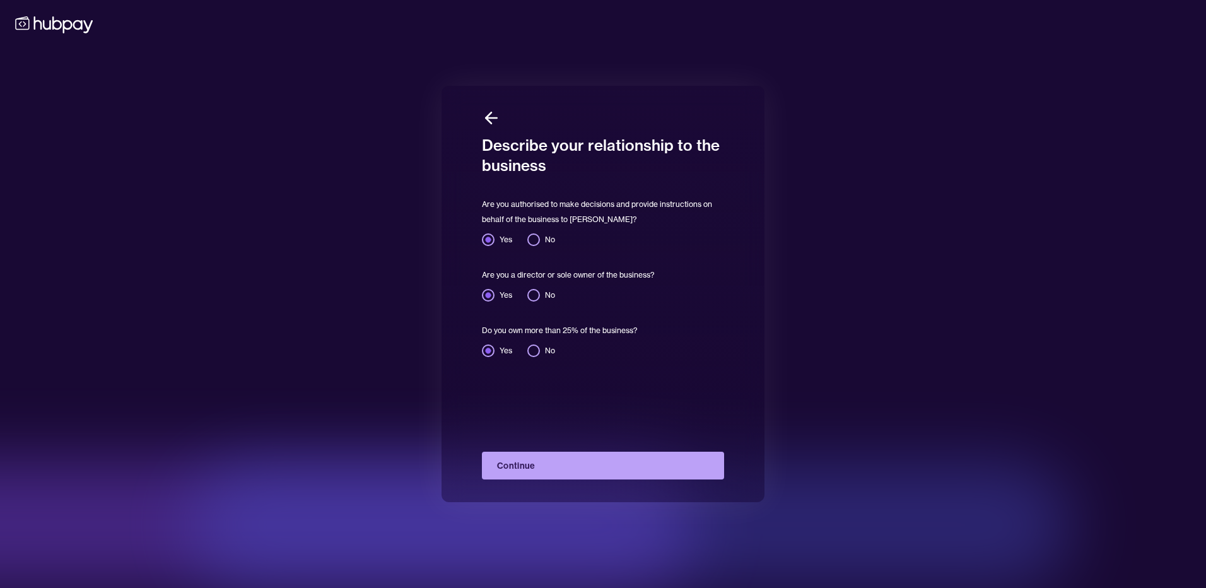
click at [578, 463] on button "Continue" at bounding box center [603, 465] width 242 height 28
